Goal: Check status

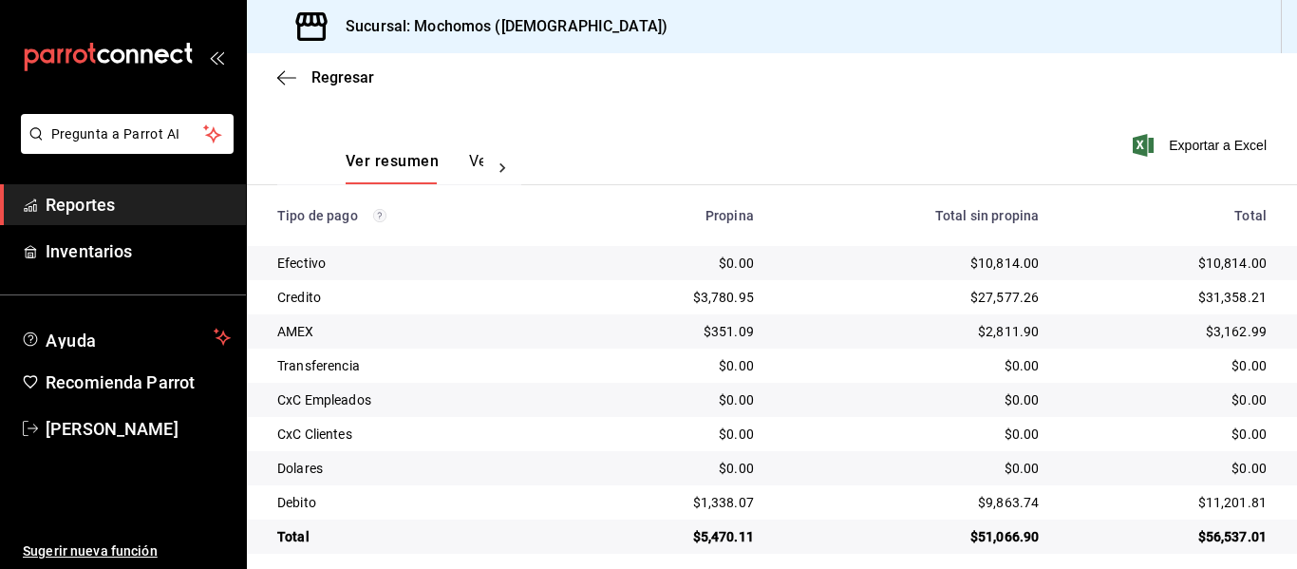
scroll to position [270, 0]
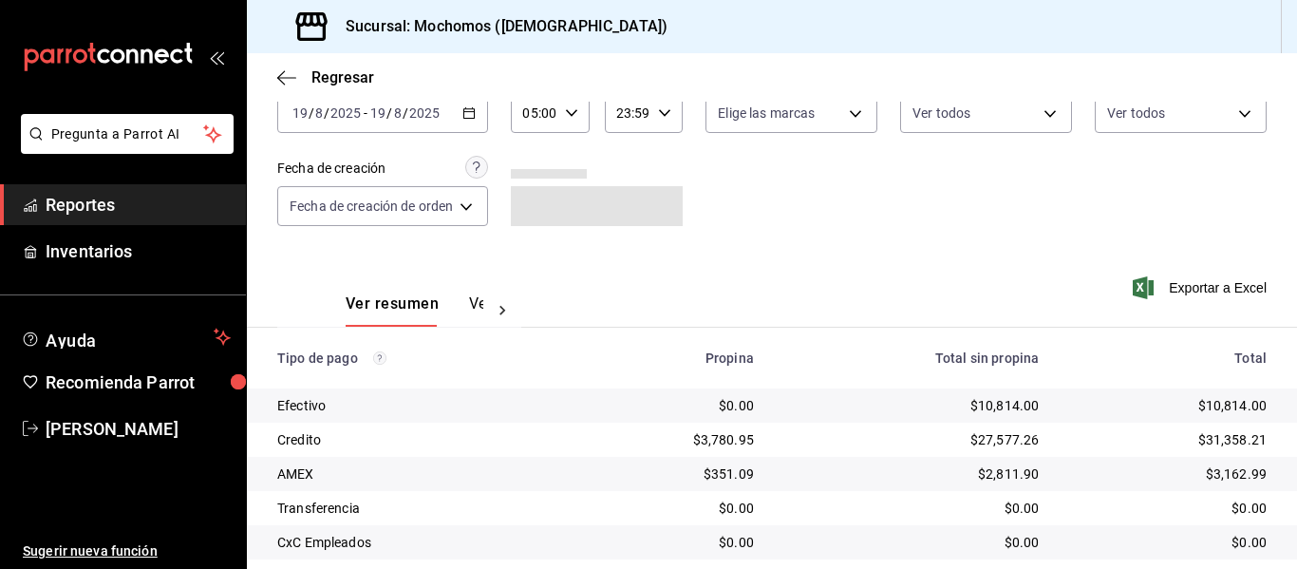
scroll to position [270, 0]
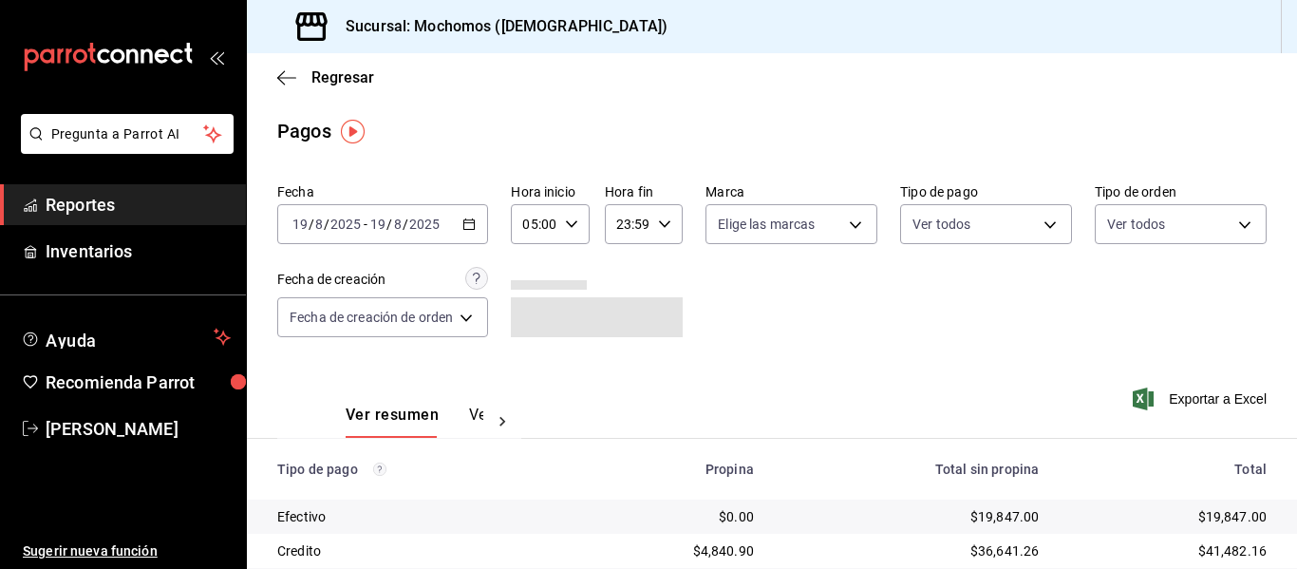
scroll to position [270, 0]
